Goal: Information Seeking & Learning: Learn about a topic

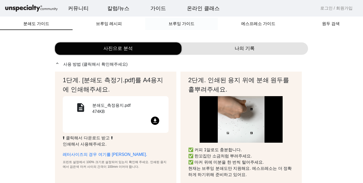
click at [186, 22] on span "브루잉 가이드" at bounding box center [181, 24] width 26 height 4
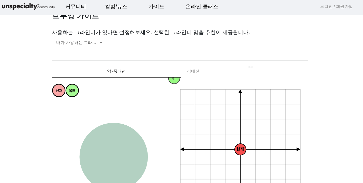
scroll to position [28, 0]
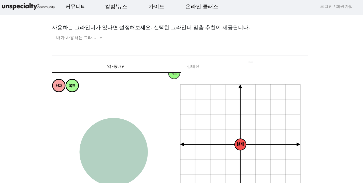
click at [123, 141] on tspan "풍부한" at bounding box center [127, 139] width 8 height 3
click at [117, 148] on circle at bounding box center [116, 153] width 68 height 68
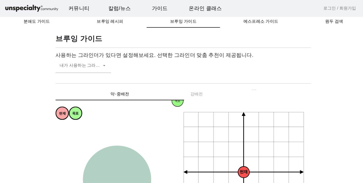
scroll to position [0, 0]
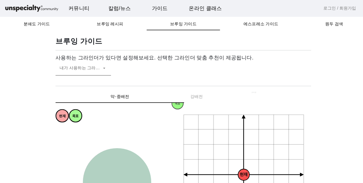
click at [94, 67] on span at bounding box center [79, 70] width 41 height 6
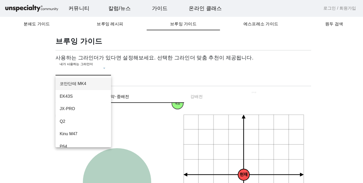
click at [132, 79] on div at bounding box center [181, 91] width 363 height 183
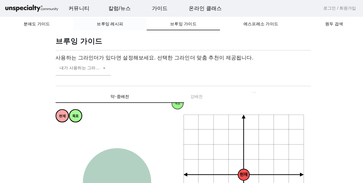
click at [104, 23] on span "브루잉 레시피" at bounding box center [109, 24] width 26 height 4
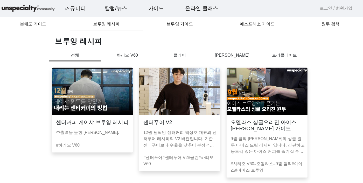
click at [127, 55] on p "하리오 V60" at bounding box center [130, 55] width 52 height 6
